Goal: Task Accomplishment & Management: Use online tool/utility

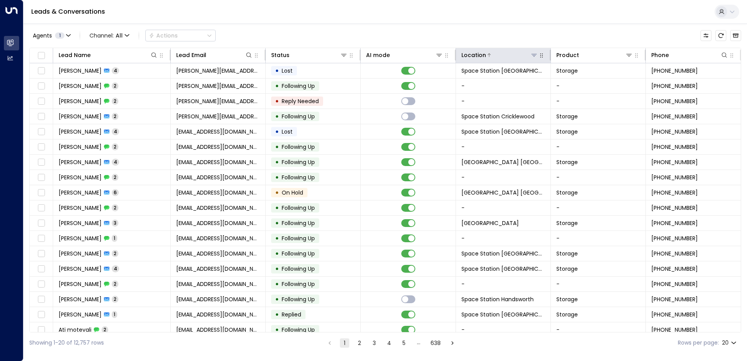
click at [531, 54] on icon at bounding box center [533, 55] width 5 height 3
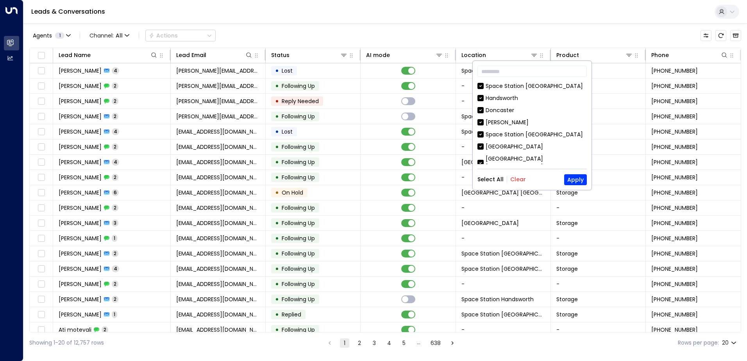
click at [514, 175] on div "Select All Clear Apply" at bounding box center [531, 179] width 109 height 11
click at [517, 182] on button "Clear" at bounding box center [518, 179] width 16 height 6
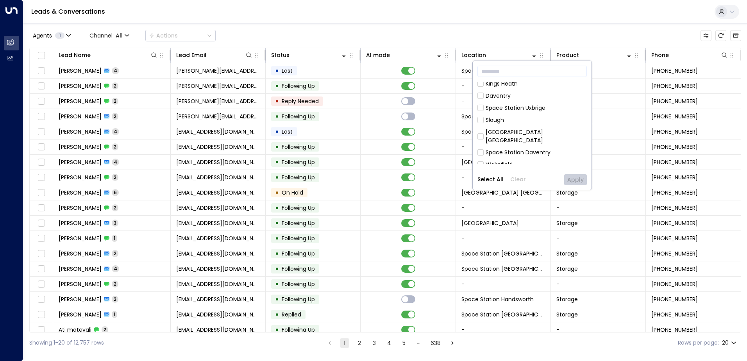
scroll to position [273, 0]
click at [539, 128] on div "[GEOGRAPHIC_DATA] [GEOGRAPHIC_DATA]" at bounding box center [535, 136] width 101 height 16
click at [569, 182] on button "Apply" at bounding box center [575, 179] width 23 height 11
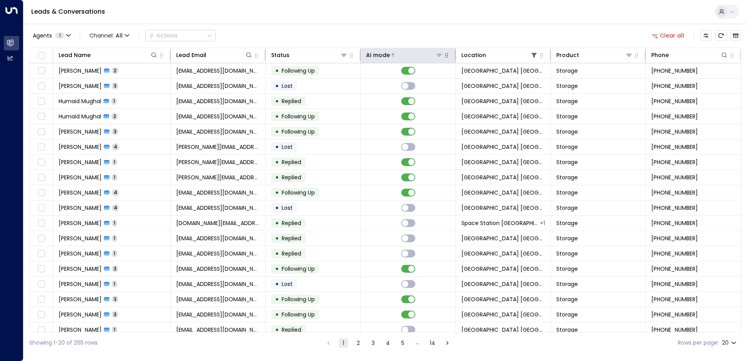
click at [380, 54] on div "AI mode" at bounding box center [378, 54] width 24 height 9
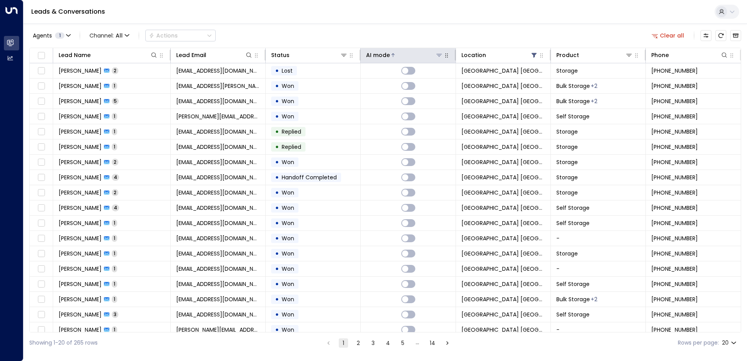
click at [378, 56] on div "AI mode" at bounding box center [378, 54] width 24 height 9
